Goal: Transaction & Acquisition: Purchase product/service

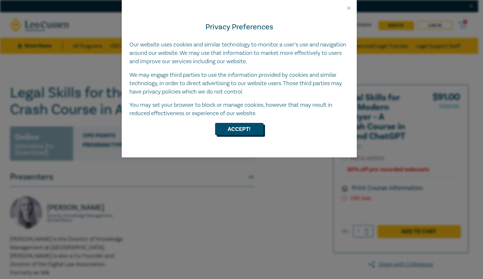
click at [235, 133] on button "Accept!" at bounding box center [239, 129] width 48 height 12
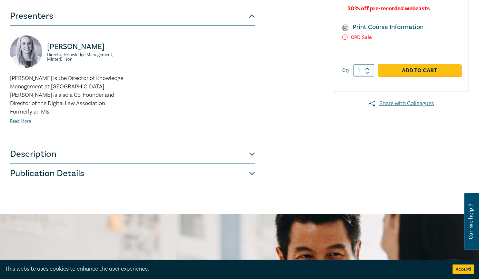
scroll to position [161, 0]
click at [247, 165] on button "Publication Details" at bounding box center [132, 172] width 245 height 19
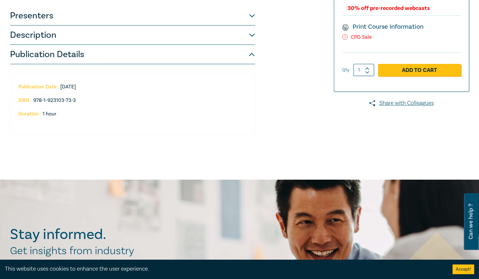
scroll to position [129, 0]
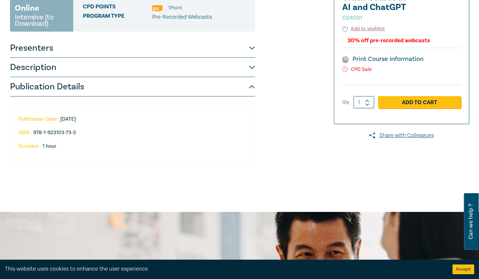
click at [242, 66] on button "Description" at bounding box center [132, 67] width 245 height 19
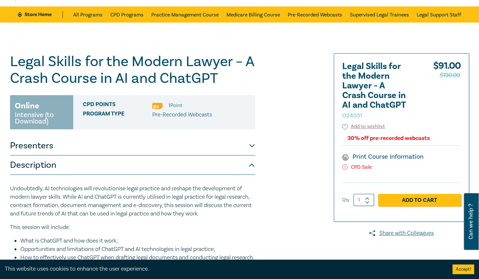
scroll to position [0, 0]
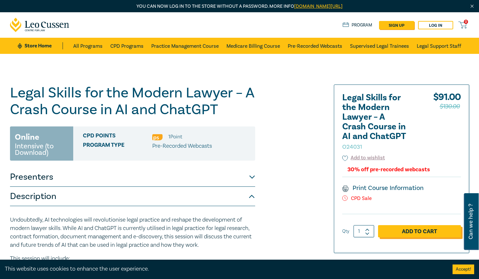
click at [420, 230] on link "Add to Cart" at bounding box center [419, 231] width 83 height 12
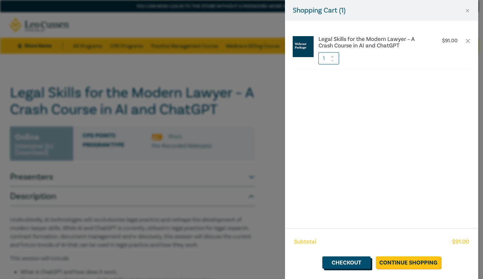
click at [355, 263] on link "Checkout" at bounding box center [347, 262] width 48 height 12
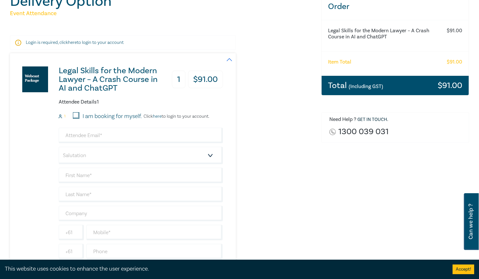
scroll to position [97, 0]
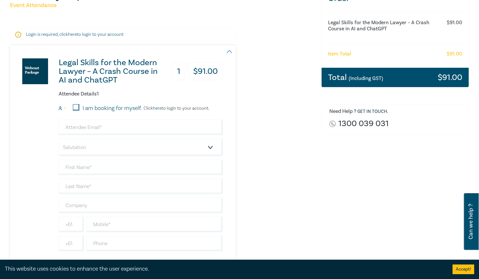
click at [78, 107] on input "I am booking for myself." at bounding box center [76, 107] width 6 height 6
checkbox input "true"
click at [90, 126] on input "email" at bounding box center [141, 127] width 164 height 15
type input "[EMAIL_ADDRESS][DOMAIN_NAME]"
click at [106, 147] on select "Salutation Mr. Mrs. Ms. Miss Dr. Prof. Other" at bounding box center [141, 147] width 164 height 17
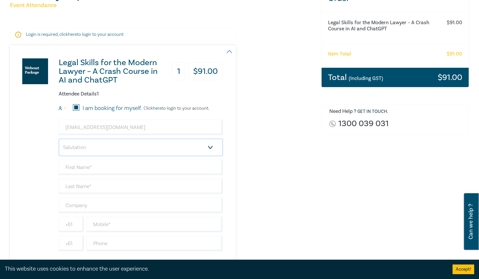
select select "Mr."
click at [59, 139] on select "Salutation Mr. Mrs. Ms. Miss Dr. Prof. Other" at bounding box center [141, 147] width 164 height 17
click at [103, 166] on input "text" at bounding box center [141, 167] width 164 height 15
type input "Minh"
click at [104, 187] on input "text" at bounding box center [141, 186] width 164 height 15
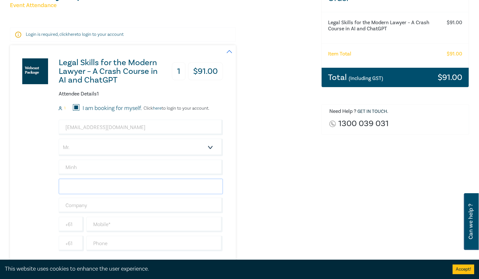
type input "[PERSON_NAME]"
click at [262, 215] on div "Legal Skills for the Modern Lawyer – A Crash Course in AI and ChatGPT 1 $ 91.00…" at bounding box center [161, 155] width 303 height 221
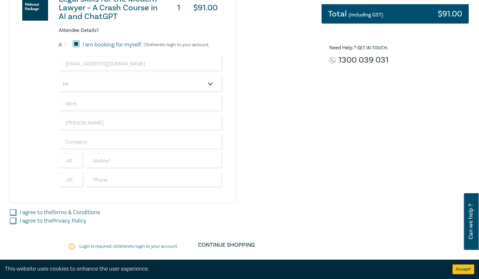
scroll to position [161, 0]
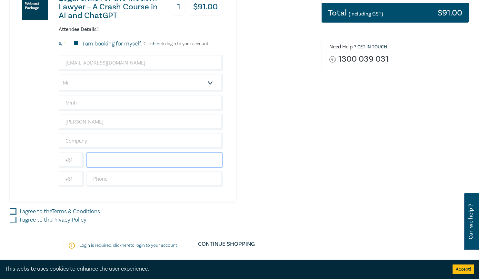
click at [128, 161] on input "text" at bounding box center [154, 159] width 136 height 15
type input "0404196529"
click at [271, 188] on div "Legal Skills for the Modern Lawyer – A Crash Course in AI and ChatGPT 1 $ 91.00…" at bounding box center [161, 91] width 303 height 221
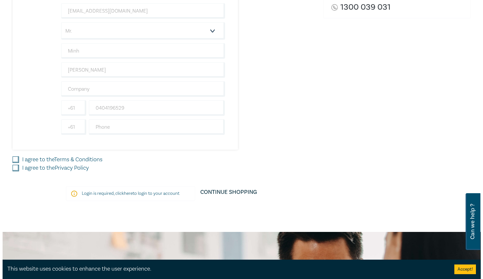
scroll to position [226, 0]
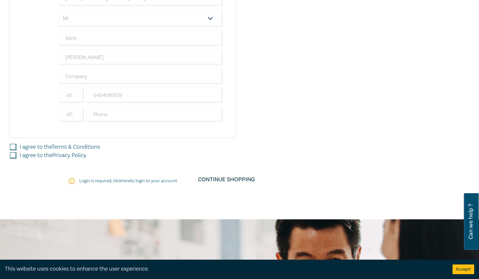
click at [73, 148] on link "Terms & Conditions" at bounding box center [76, 146] width 48 height 7
click at [16, 148] on input "I agree to the Terms & Conditions" at bounding box center [13, 147] width 6 height 6
checkbox input "true"
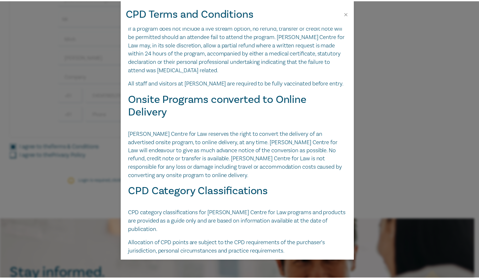
scroll to position [1376, 0]
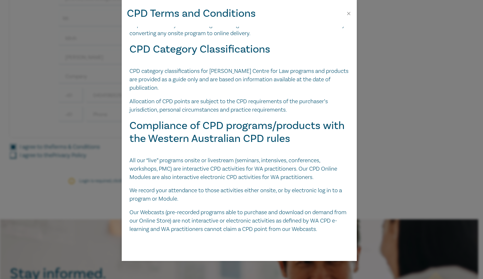
click at [394, 145] on div "CPD Terms and Conditions Leo Cussen Digital Products including Papers, Audio an…" at bounding box center [241, 139] width 483 height 279
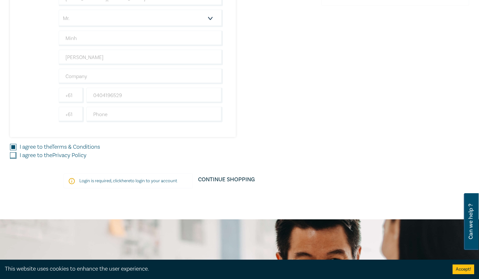
click at [13, 153] on input "I agree to the Privacy Policy" at bounding box center [13, 155] width 6 height 6
checkbox input "true"
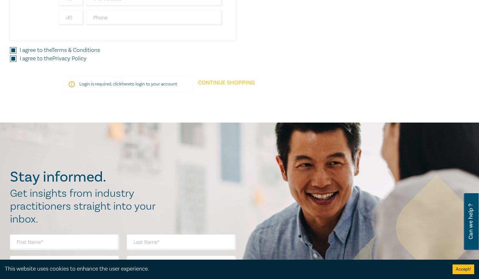
click at [227, 84] on link "Continue Shopping" at bounding box center [226, 86] width 67 height 18
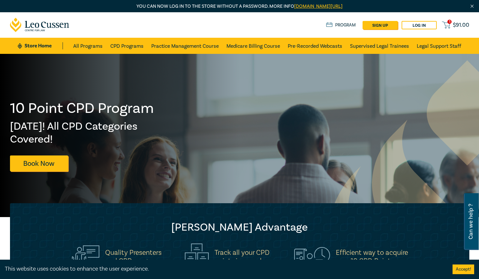
click at [450, 24] on link "1 $ 91.00" at bounding box center [455, 25] width 27 height 8
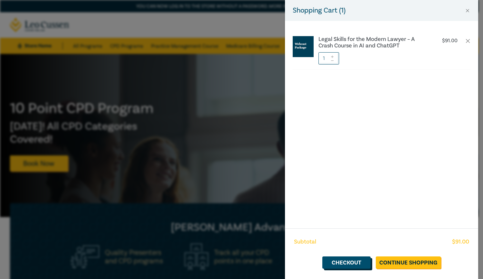
click at [351, 261] on link "Checkout" at bounding box center [347, 262] width 48 height 12
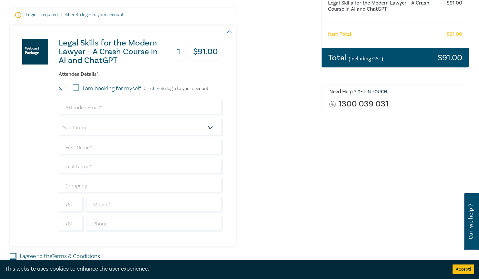
scroll to position [97, 0]
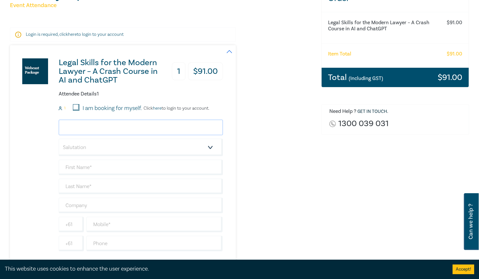
click at [129, 127] on input "email" at bounding box center [141, 127] width 164 height 15
type input "[EMAIL_ADDRESS][DOMAIN_NAME]"
click at [131, 144] on select "Salutation Mr. Mrs. Ms. Miss Dr. Prof. Other" at bounding box center [141, 147] width 164 height 17
select select "Mr."
click at [59, 139] on select "Salutation Mr. Mrs. Ms. Miss Dr. Prof. Other" at bounding box center [141, 147] width 164 height 17
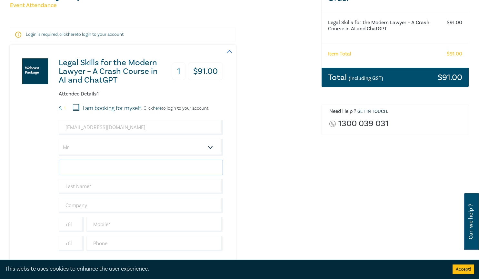
click at [122, 166] on input "text" at bounding box center [141, 167] width 164 height 15
type input "Minh"
click at [115, 188] on input "text" at bounding box center [141, 186] width 164 height 15
type input "[PERSON_NAME]"
click at [108, 227] on input "text" at bounding box center [154, 224] width 136 height 15
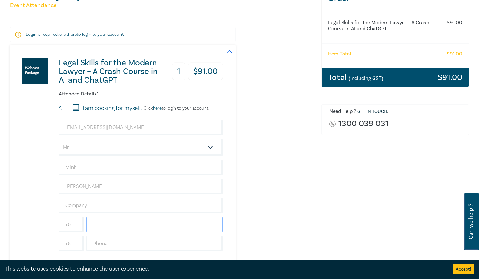
type input "0404196529"
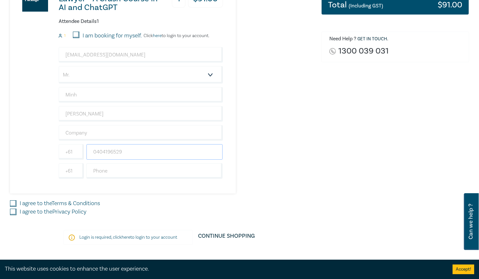
scroll to position [193, 0]
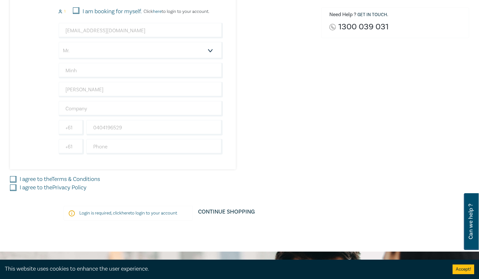
click at [14, 179] on input "I agree to the Terms & Conditions" at bounding box center [13, 179] width 6 height 6
checkbox input "true"
click at [13, 187] on input "I agree to the Privacy Policy" at bounding box center [13, 187] width 6 height 6
checkbox input "true"
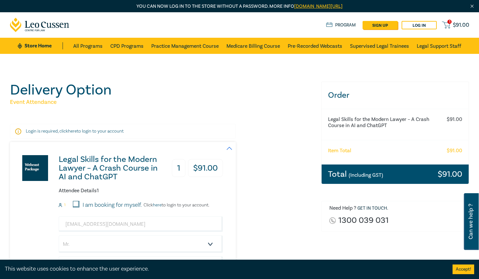
click at [359, 176] on small "(Including GST)" at bounding box center [365, 175] width 34 height 6
click at [459, 267] on button "Accept!" at bounding box center [463, 269] width 22 height 10
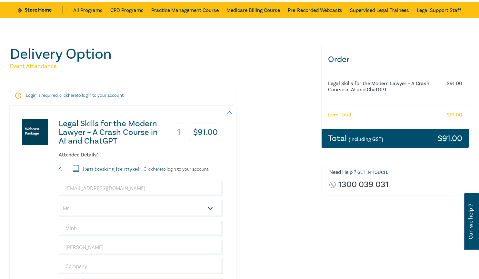
scroll to position [28, 0]
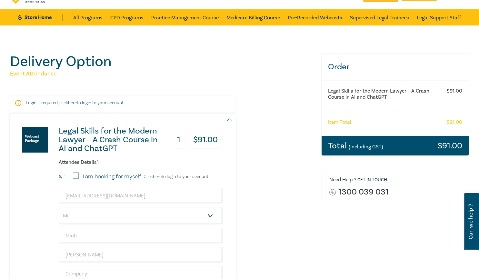
drag, startPoint x: 75, startPoint y: 176, endPoint x: 85, endPoint y: 179, distance: 10.4
click at [75, 176] on input "I am booking for myself." at bounding box center [76, 175] width 6 height 6
checkbox input "true"
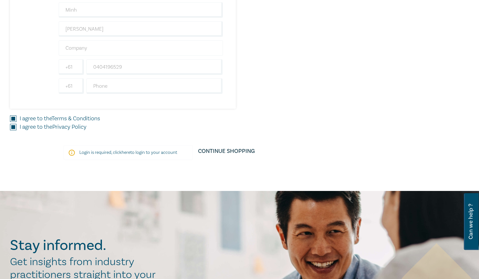
scroll to position [351, 0]
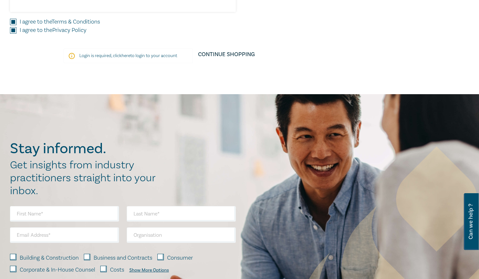
click at [128, 55] on link "here" at bounding box center [126, 56] width 9 height 6
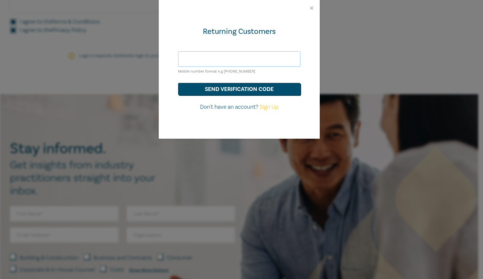
click at [218, 61] on input "text" at bounding box center [239, 58] width 122 height 15
click at [304, 59] on div "Returning Customers Mobile number format e.g +61 000000000 send verification co…" at bounding box center [239, 77] width 161 height 122
click at [278, 59] on input "text" at bounding box center [239, 58] width 122 height 15
type input "[EMAIL_ADDRESS][DOMAIN_NAME]"
click at [269, 86] on button "send verification code" at bounding box center [239, 89] width 122 height 12
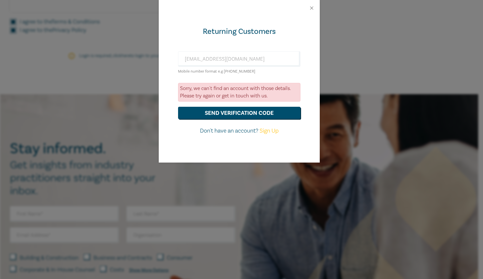
click at [276, 129] on link "Sign Up" at bounding box center [269, 130] width 19 height 7
select select "AU"
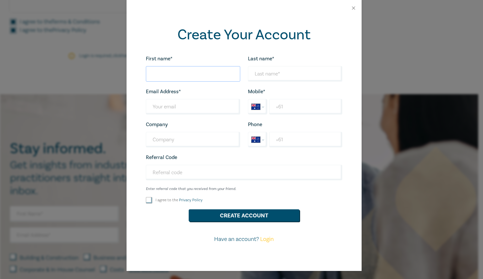
click at [174, 68] on input "First name*" at bounding box center [193, 73] width 94 height 15
type input "Minh"
click at [275, 74] on input "Last name*" at bounding box center [295, 73] width 94 height 15
type input "[PERSON_NAME]"
click at [178, 104] on input "Last name*" at bounding box center [193, 106] width 94 height 15
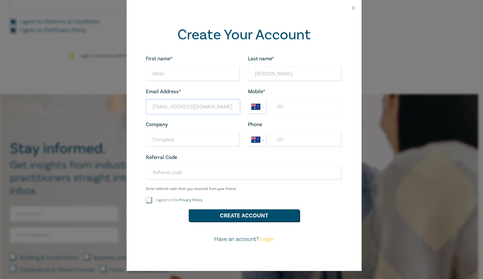
type input "[EMAIL_ADDRESS][DOMAIN_NAME]"
click at [303, 110] on input "+61" at bounding box center [305, 106] width 73 height 15
type input "[PHONE_NUMBER]"
click at [166, 201] on label "I agree to the Privacy Policy" at bounding box center [179, 199] width 47 height 5
click at [16, 34] on input "I agree to the Privacy Policy" at bounding box center [13, 30] width 6 height 6
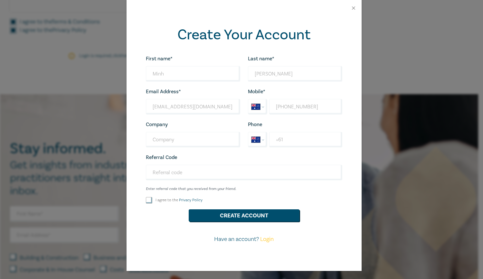
checkbox input "false"
click at [148, 199] on input "I agree to the Privacy Policy" at bounding box center [149, 200] width 6 height 6
checkbox input "true"
click at [222, 212] on button "Create Account" at bounding box center [244, 215] width 111 height 12
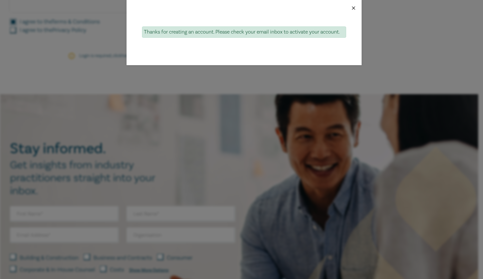
click at [356, 8] on button "Close" at bounding box center [354, 8] width 6 height 6
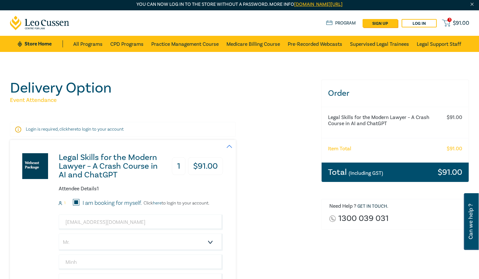
scroll to position [0, 0]
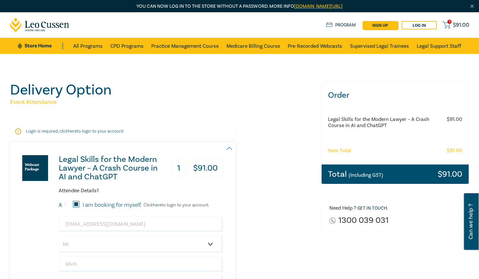
click at [294, 222] on div "Legal Skills for the Modern Lawyer – A Crash Course in AI and ChatGPT 1 $ 91.00…" at bounding box center [161, 252] width 303 height 221
click at [422, 24] on link "Log in" at bounding box center [418, 25] width 35 height 8
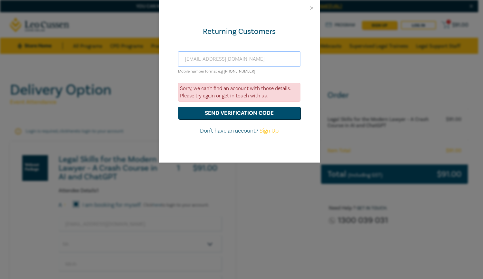
click at [271, 63] on input "[EMAIL_ADDRESS][DOMAIN_NAME]" at bounding box center [239, 58] width 122 height 15
click at [249, 114] on button "send verification code" at bounding box center [239, 113] width 122 height 12
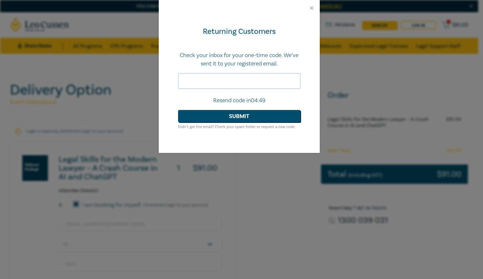
click at [262, 77] on input "text" at bounding box center [239, 80] width 122 height 15
type input "667188"
click at [257, 113] on button "Submit" at bounding box center [239, 116] width 122 height 12
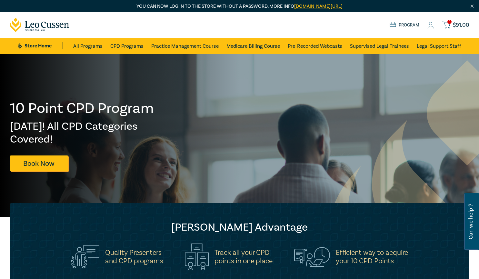
click at [447, 22] on icon at bounding box center [446, 25] width 8 height 8
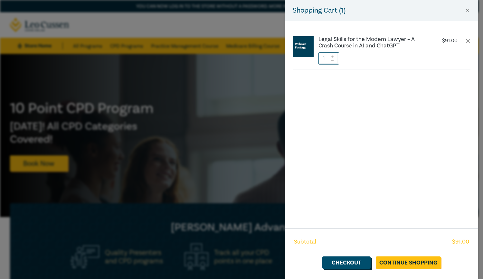
click at [357, 263] on link "Checkout" at bounding box center [347, 262] width 48 height 12
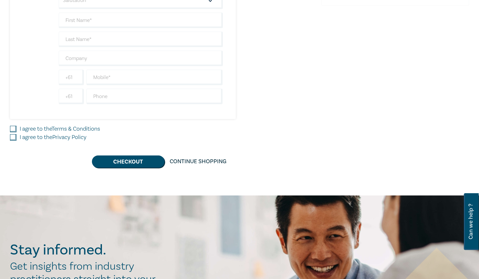
scroll to position [129, 0]
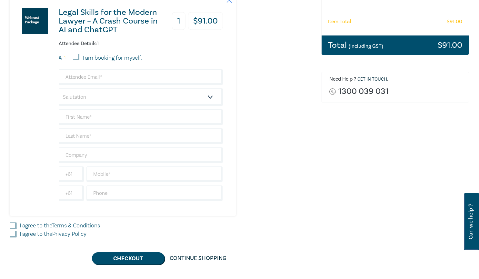
click at [78, 55] on input "I am booking for myself." at bounding box center [76, 57] width 6 height 6
checkbox input "true"
type input "[EMAIL_ADDRESS][DOMAIN_NAME]"
type input "Minh"
type input "[PERSON_NAME]"
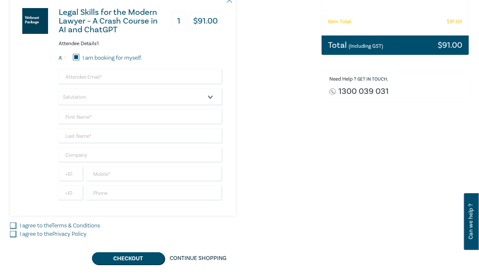
type input "0404196529"
click at [86, 76] on input "[EMAIL_ADDRESS][DOMAIN_NAME]" at bounding box center [141, 76] width 164 height 15
click at [92, 98] on select "Salutation Mr. Mrs. Ms. Miss Dr. Prof. Other" at bounding box center [141, 96] width 164 height 17
select select "Mr."
click at [59, 88] on select "Salutation Mr. Mrs. Ms. Miss Dr. Prof. Other" at bounding box center [141, 96] width 164 height 17
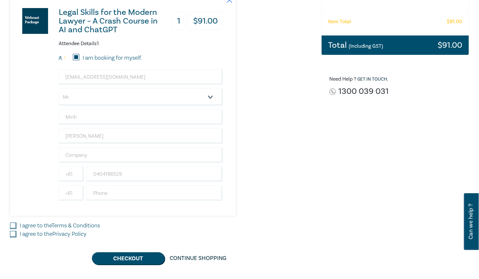
click at [265, 194] on div "Legal Skills for the Modern Lawyer – A Crash Course in AI and ChatGPT 1 $ 91.00…" at bounding box center [161, 105] width 303 height 221
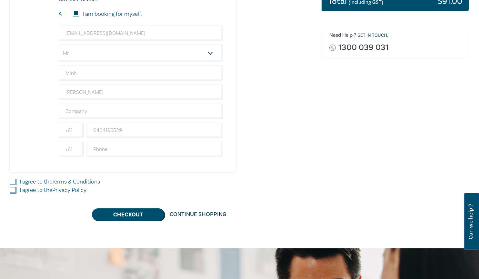
scroll to position [226, 0]
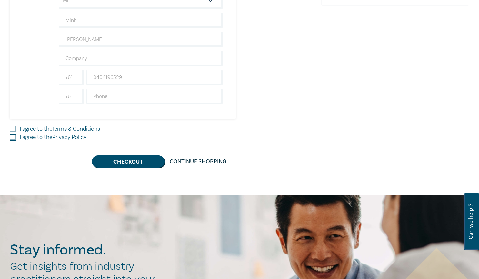
drag, startPoint x: 14, startPoint y: 126, endPoint x: 13, endPoint y: 130, distance: 4.4
click at [14, 126] on input "I agree to the Terms & Conditions" at bounding box center [13, 129] width 6 height 6
checkbox input "true"
click at [12, 134] on input "I agree to the Privacy Policy" at bounding box center [13, 137] width 6 height 6
checkbox input "true"
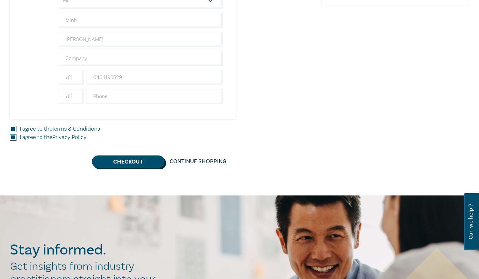
click at [120, 162] on button "Checkout" at bounding box center [128, 161] width 73 height 12
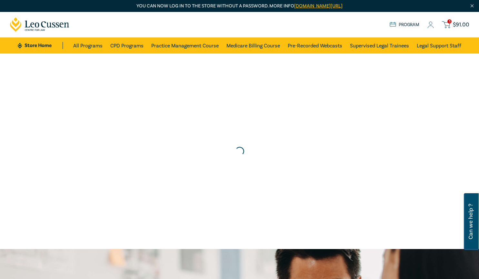
scroll to position [0, 0]
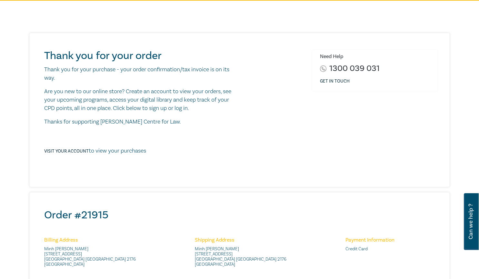
scroll to position [97, 0]
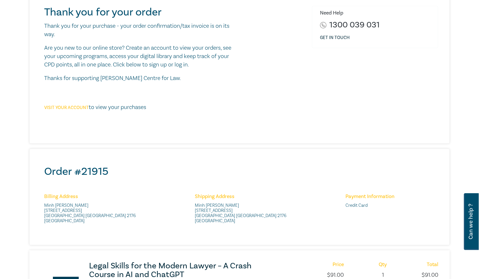
click at [60, 109] on link "Visit your account" at bounding box center [66, 108] width 44 height 6
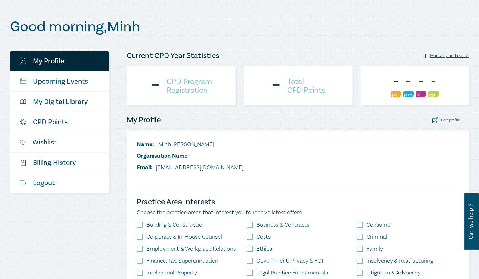
scroll to position [64, 0]
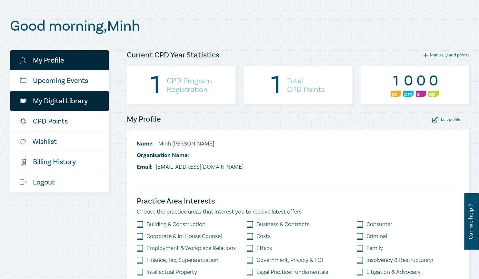
click at [59, 105] on link "My Digital Library" at bounding box center [59, 101] width 98 height 20
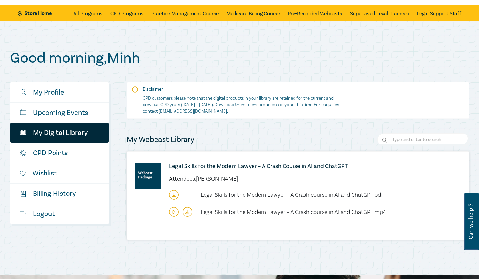
scroll to position [64, 0]
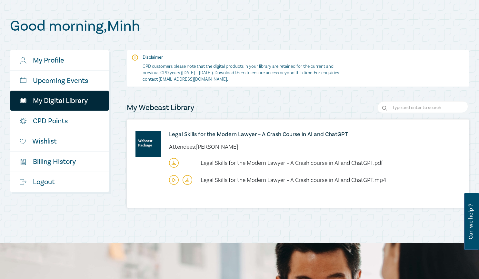
click at [186, 181] on icon at bounding box center [187, 180] width 10 height 10
click at [173, 162] on icon at bounding box center [174, 163] width 10 height 10
